Goal: Task Accomplishment & Management: Complete application form

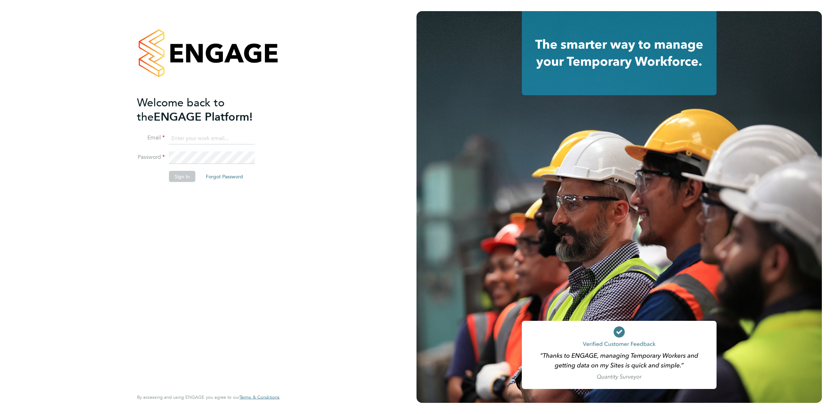
type input "[PERSON_NAME][EMAIL_ADDRESS][PERSON_NAME][DOMAIN_NAME]"
click at [176, 176] on button "Sign In" at bounding box center [182, 176] width 26 height 11
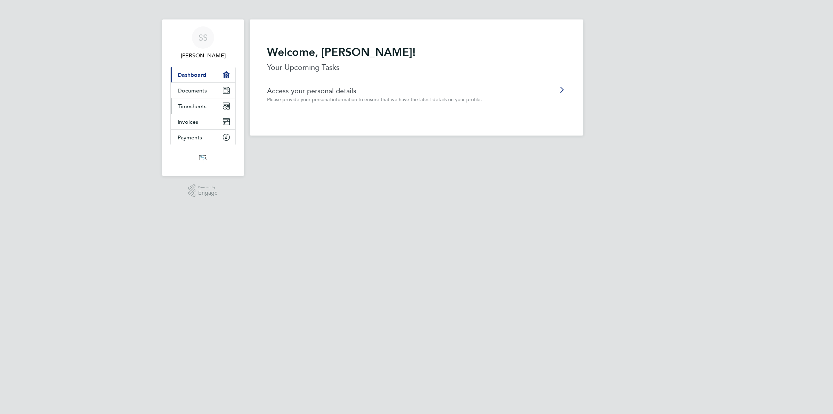
click at [194, 103] on span "Timesheets" at bounding box center [192, 106] width 29 height 7
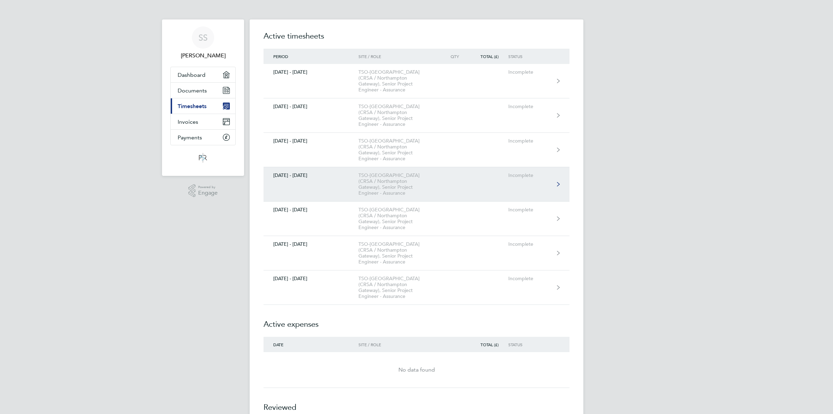
click at [558, 182] on icon at bounding box center [558, 184] width 3 height 5
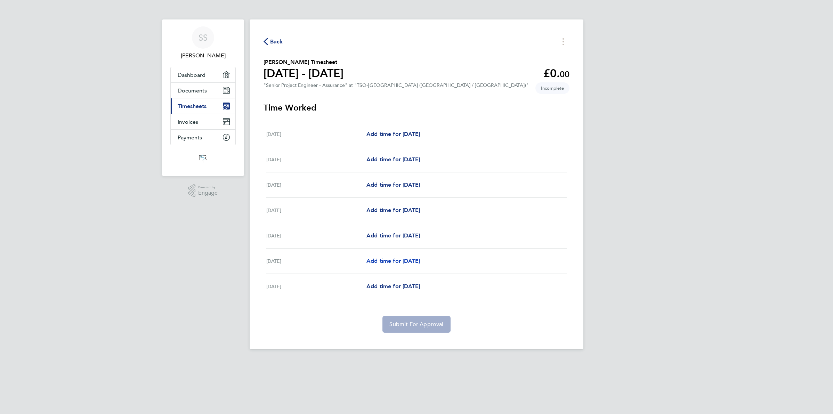
click at [420, 261] on span "Add time for [DATE]" at bounding box center [394, 261] width 54 height 7
select select "60"
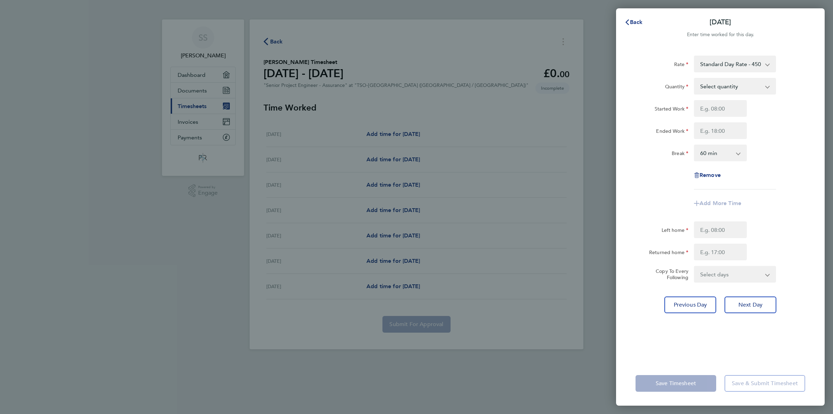
click at [768, 87] on app-icon-cross-button at bounding box center [771, 86] width 8 height 15
click at [719, 111] on input "Started Work" at bounding box center [720, 108] width 53 height 17
click at [768, 88] on app-icon-cross-button at bounding box center [771, 86] width 8 height 15
click at [730, 89] on select "Select quantity 0.5 1" at bounding box center [731, 86] width 72 height 15
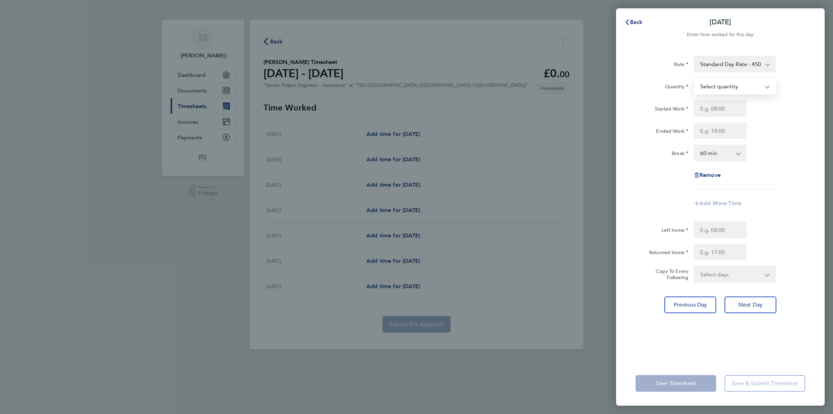
select select "1"
click at [695, 79] on select "Select quantity 0.5 1" at bounding box center [731, 86] width 72 height 15
click at [707, 111] on input "Started Work" at bounding box center [720, 108] width 53 height 17
type input "08:00"
click at [721, 131] on input "Ended Work" at bounding box center [720, 130] width 53 height 17
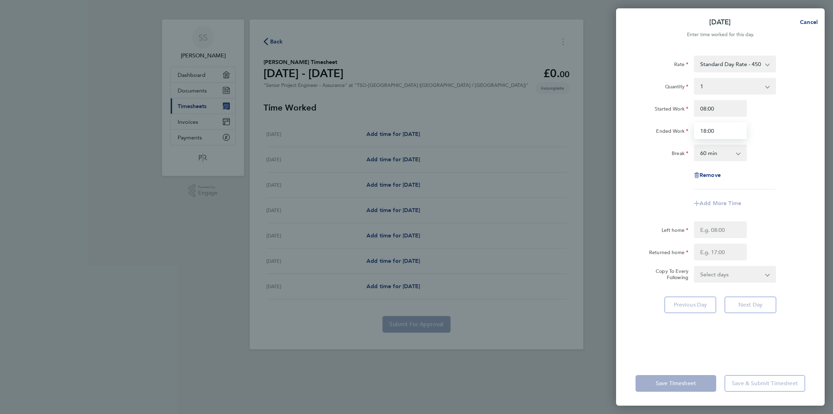
type input "18:00"
click at [736, 153] on select "0 min 15 min 30 min 45 min 60 min 75 min 90 min" at bounding box center [716, 152] width 43 height 15
select select "0"
click at [695, 145] on select "0 min 15 min 30 min 45 min 60 min 75 min 90 min" at bounding box center [716, 152] width 43 height 15
click at [718, 232] on input "Left home" at bounding box center [720, 230] width 53 height 17
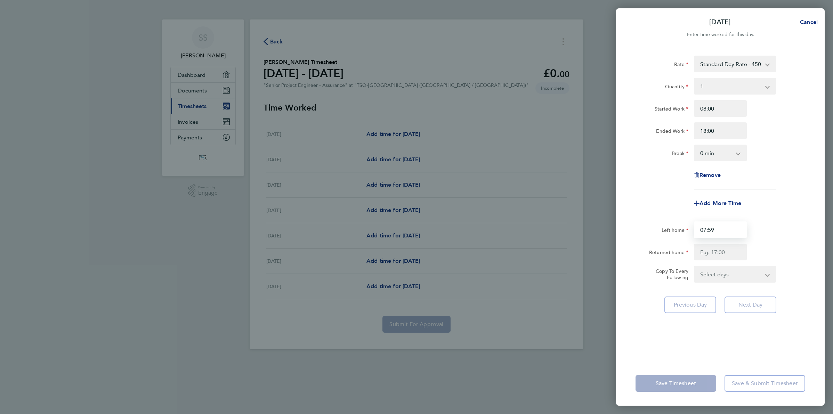
type input "07:59"
click at [706, 251] on input "Returned home" at bounding box center [720, 252] width 53 height 17
type input "18:01"
click at [738, 278] on select "Select days [DATE]" at bounding box center [731, 274] width 73 height 15
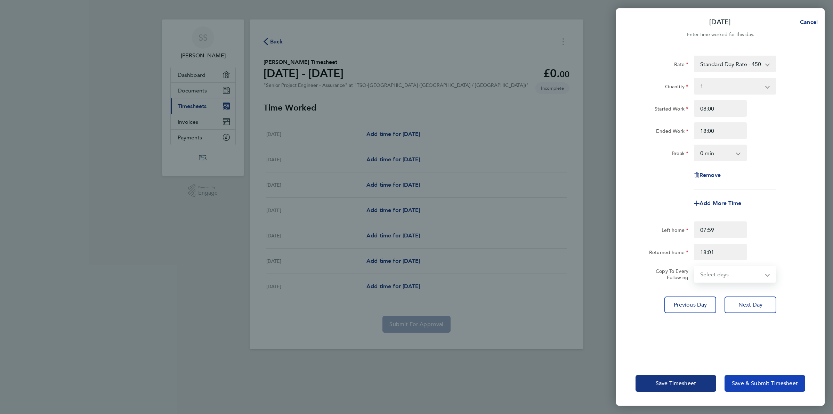
click at [750, 385] on span "Save & Submit Timesheet" at bounding box center [765, 383] width 66 height 7
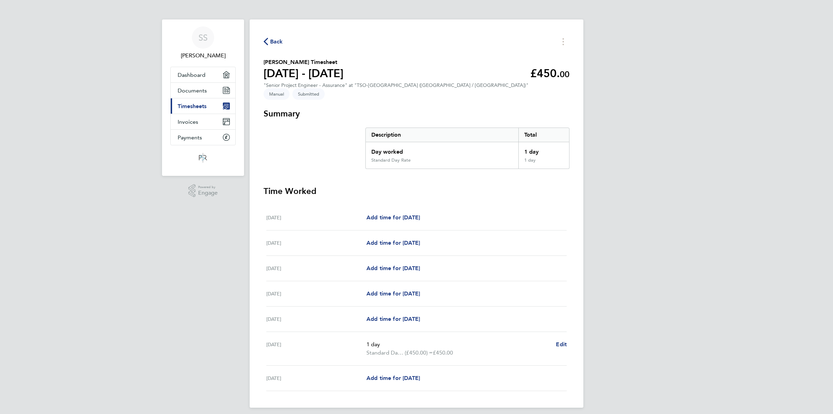
click at [275, 40] on span "Back" at bounding box center [276, 42] width 13 height 8
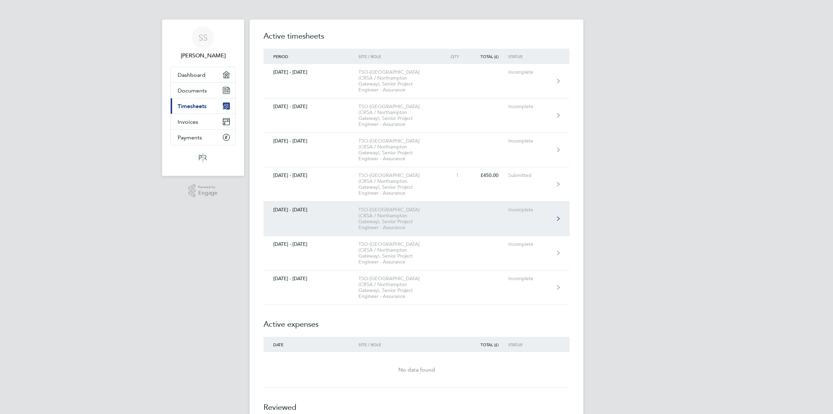
click at [559, 216] on icon at bounding box center [558, 218] width 3 height 5
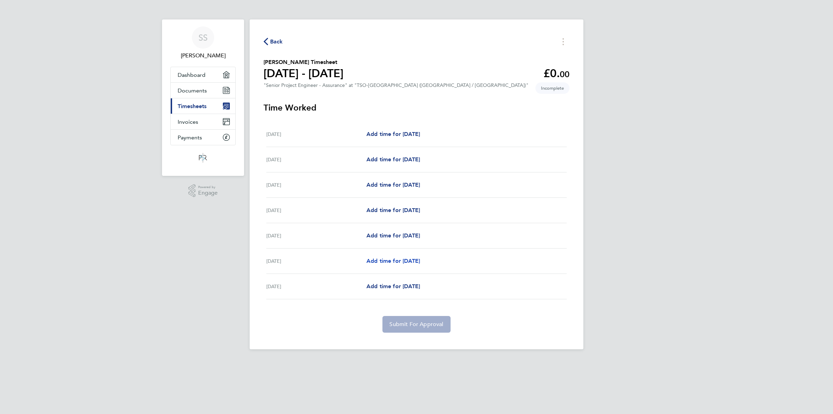
click at [397, 259] on span "Add time for [DATE]" at bounding box center [394, 261] width 54 height 7
select select "60"
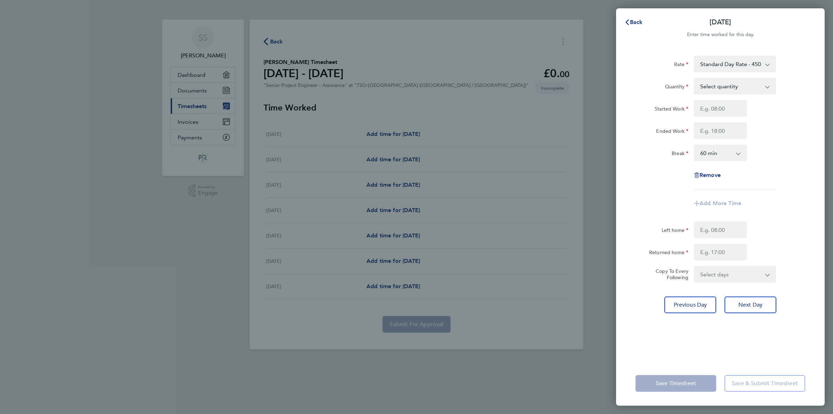
click at [767, 87] on app-icon-cross-button at bounding box center [771, 86] width 8 height 15
click at [702, 87] on select "Select quantity 0.5 1" at bounding box center [731, 86] width 72 height 15
select select "1"
click at [695, 79] on select "Select quantity 0.5 1" at bounding box center [731, 86] width 72 height 15
click at [718, 108] on input "Started Work" at bounding box center [720, 108] width 53 height 17
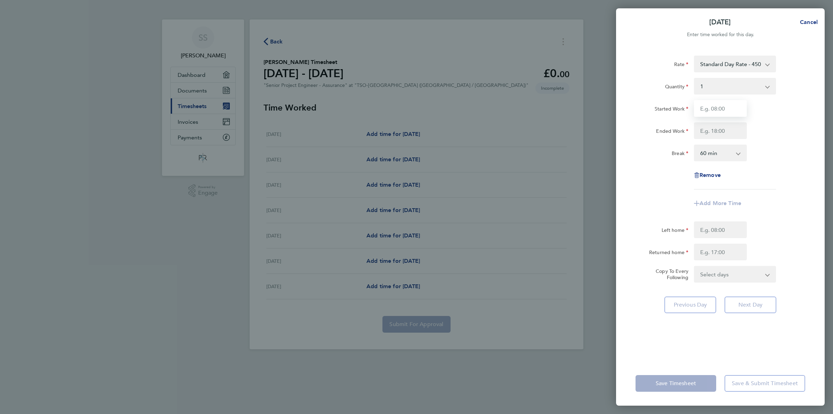
type input "08:00"
click at [723, 133] on input "Ended Work" at bounding box center [720, 130] width 53 height 17
type input "18:00"
click at [737, 152] on select "0 min 15 min 30 min 45 min 60 min 75 min 90 min" at bounding box center [716, 152] width 43 height 15
select select "0"
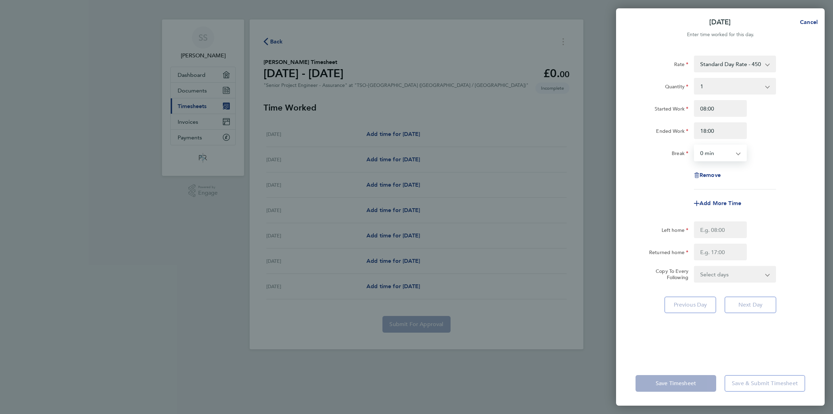
click at [695, 145] on select "0 min 15 min 30 min 45 min 60 min 75 min 90 min" at bounding box center [716, 152] width 43 height 15
click at [723, 229] on input "Left home" at bounding box center [720, 230] width 53 height 17
type input "07:59"
click at [722, 252] on input "Returned home" at bounding box center [720, 252] width 53 height 17
type input "18:01"
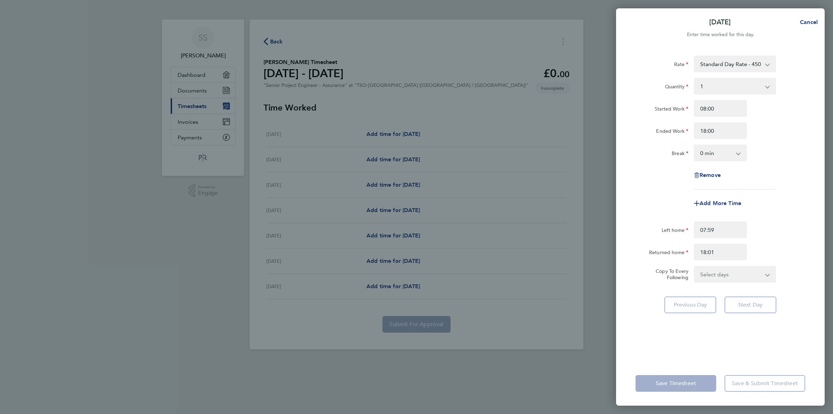
click at [751, 381] on app-form-button "Save & Submit Timesheet" at bounding box center [763, 383] width 85 height 17
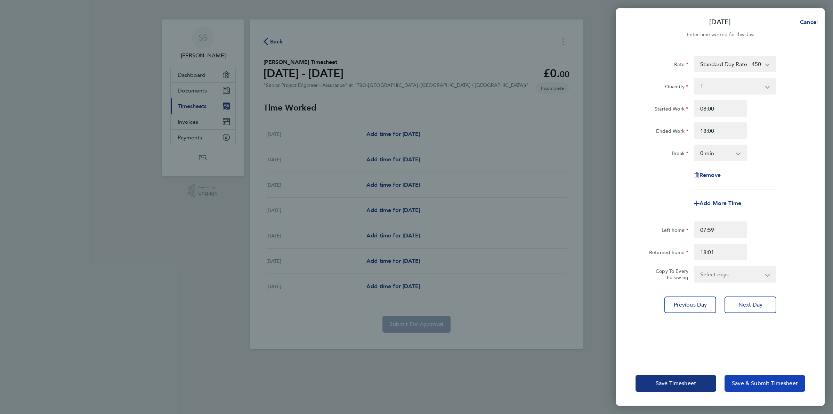
click at [751, 381] on span "Save & Submit Timesheet" at bounding box center [765, 383] width 66 height 7
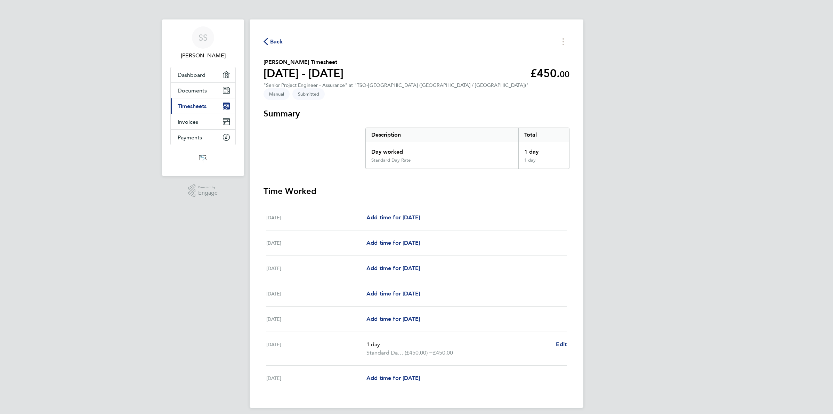
click at [275, 42] on span "Back" at bounding box center [276, 42] width 13 height 8
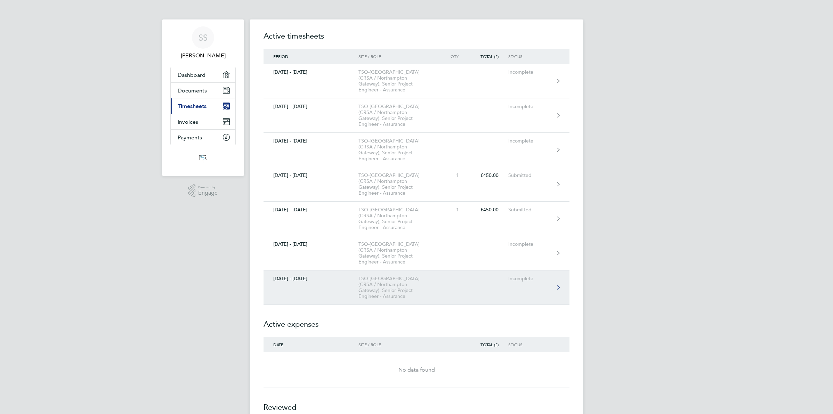
click at [559, 286] on icon at bounding box center [558, 288] width 3 height 4
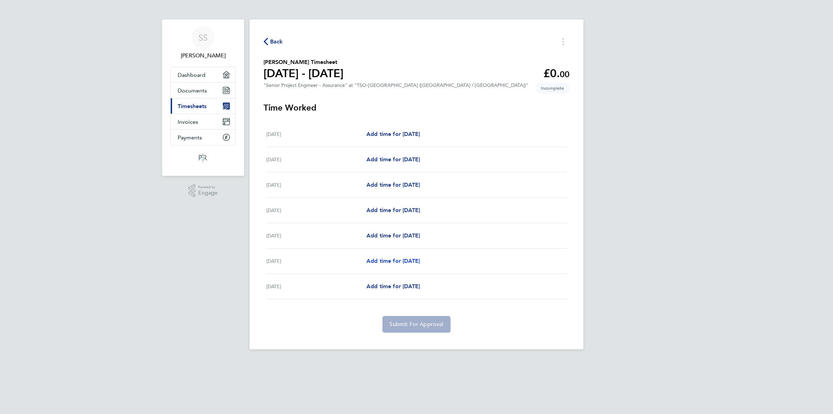
click at [408, 260] on span "Add time for [DATE]" at bounding box center [394, 261] width 54 height 7
select select "60"
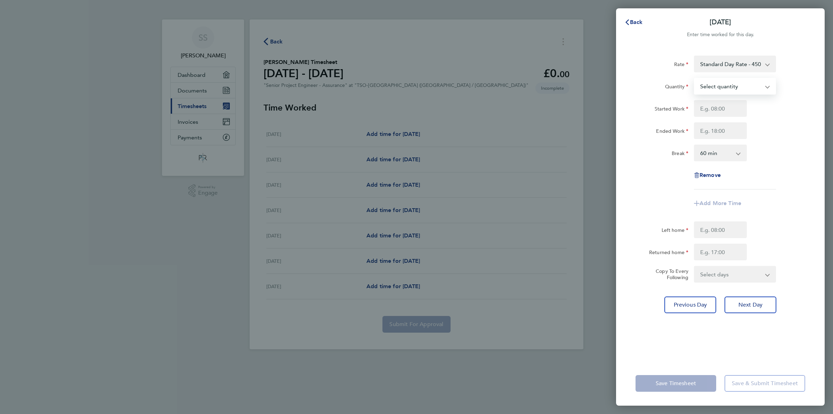
click at [728, 87] on select "Select quantity 0.5 1" at bounding box center [731, 86] width 72 height 15
select select "1"
click at [695, 79] on select "Select quantity 0.5 1" at bounding box center [731, 86] width 72 height 15
click at [709, 110] on input "Started Work" at bounding box center [720, 108] width 53 height 17
type input "08:00"
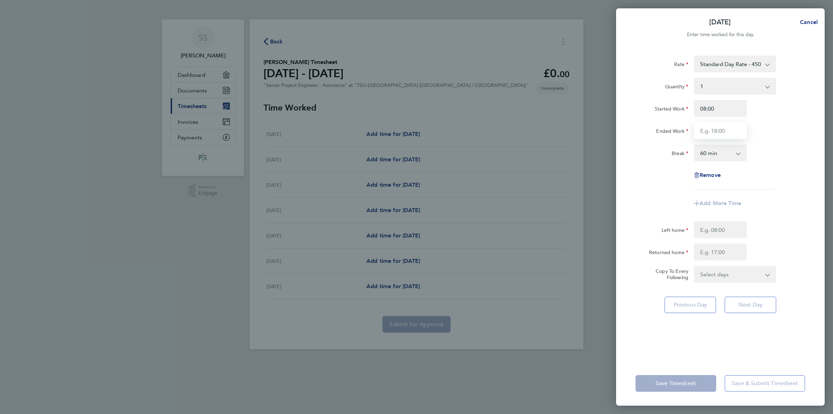
click at [715, 129] on input "Ended Work" at bounding box center [720, 130] width 53 height 17
type input "18:00"
click at [722, 156] on select "0 min 15 min 30 min 45 min 60 min 75 min 90 min" at bounding box center [716, 152] width 43 height 15
select select "0"
click at [695, 145] on select "0 min 15 min 30 min 45 min 60 min 75 min 90 min" at bounding box center [716, 152] width 43 height 15
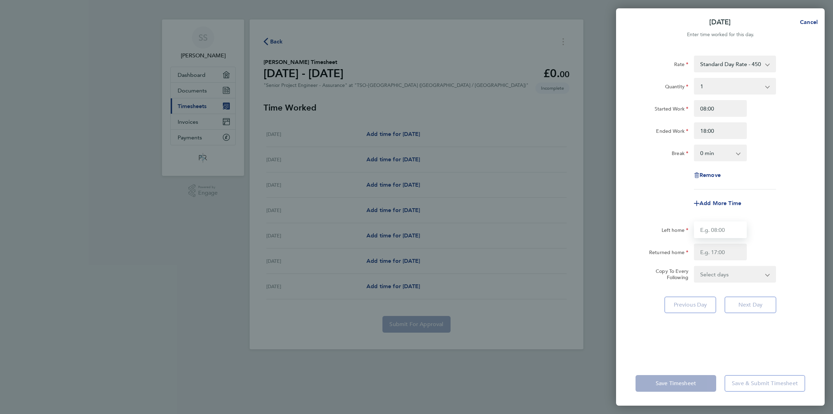
click at [717, 231] on input "Left home" at bounding box center [720, 230] width 53 height 17
type input "07:59"
click at [709, 250] on input "Returned home" at bounding box center [720, 252] width 53 height 17
type input "18:01"
click at [752, 388] on app-form-button "Save & Submit Timesheet" at bounding box center [763, 383] width 85 height 17
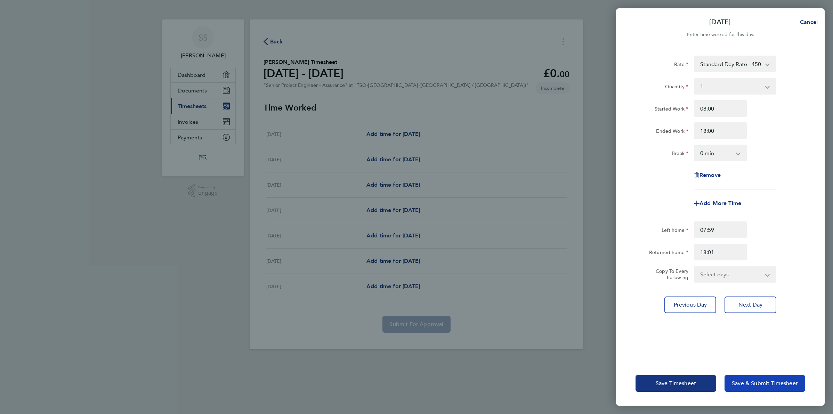
click at [752, 387] on button "Save & Submit Timesheet" at bounding box center [765, 383] width 81 height 17
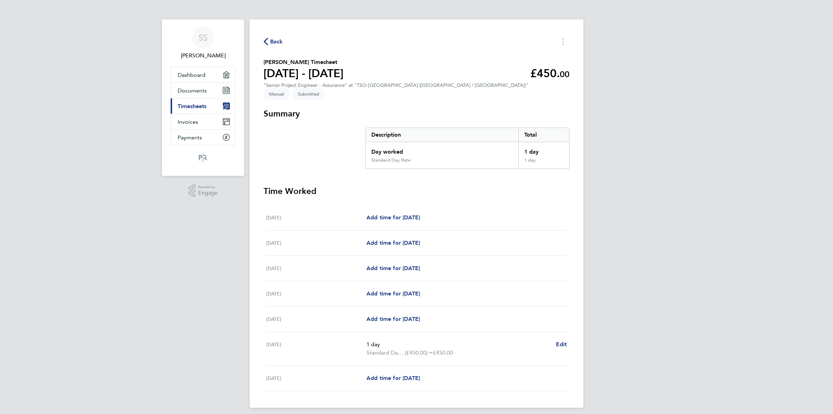
click at [274, 43] on span "Back" at bounding box center [276, 42] width 13 height 8
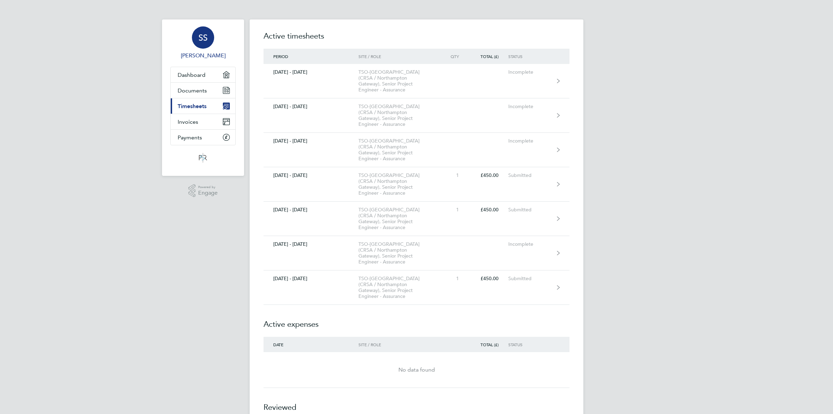
click at [200, 34] on span "SS" at bounding box center [203, 37] width 9 height 9
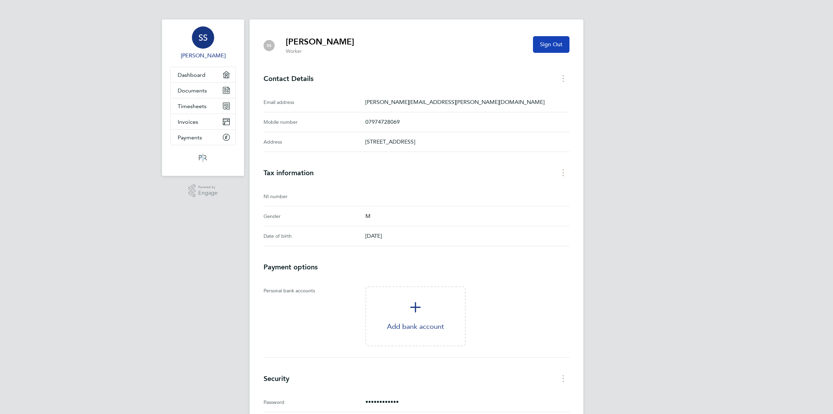
click at [556, 43] on span "Sign Out" at bounding box center [551, 44] width 23 height 7
